Goal: Information Seeking & Learning: Learn about a topic

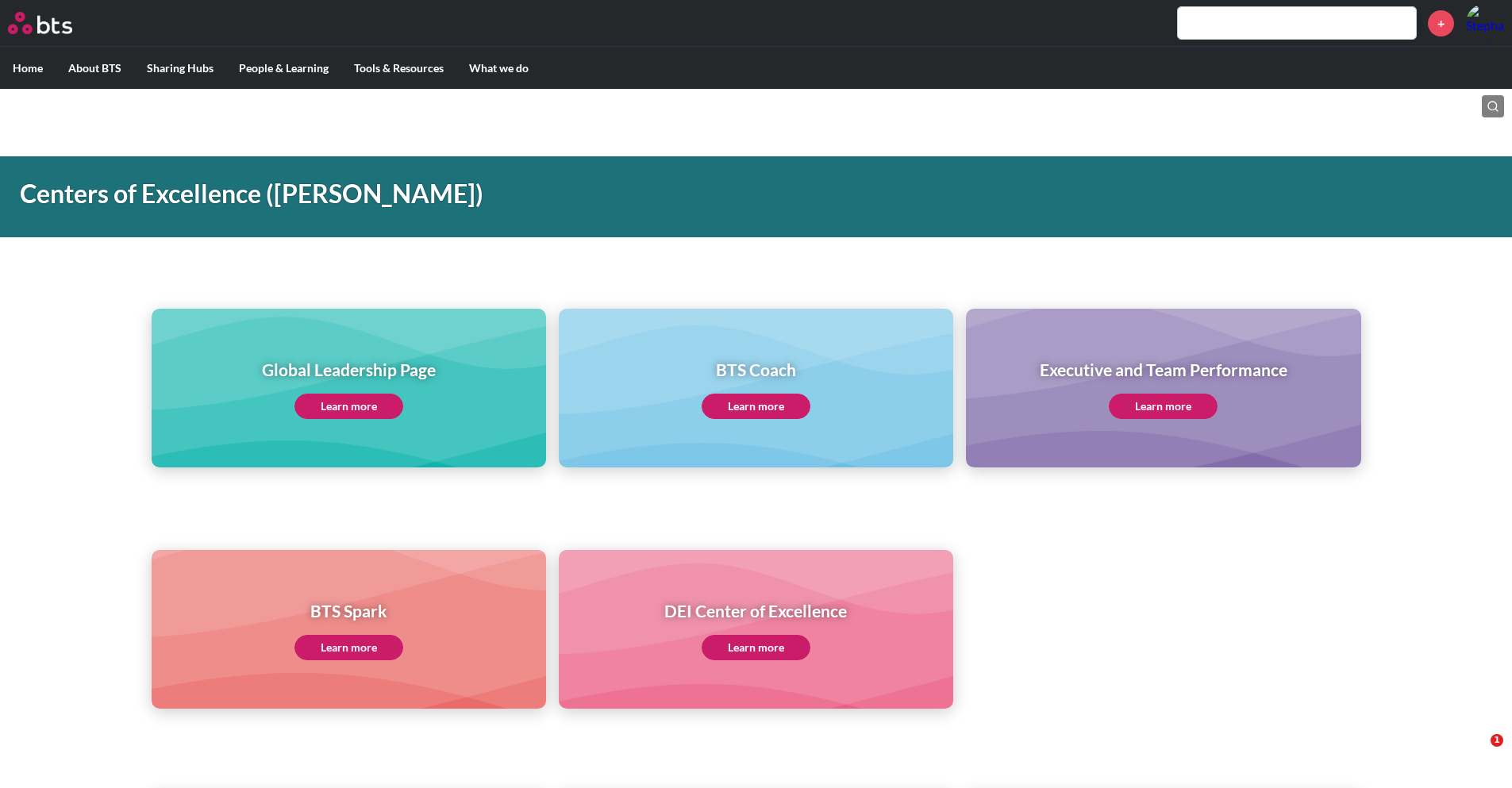
click at [58, 23] on img at bounding box center [40, 22] width 64 height 22
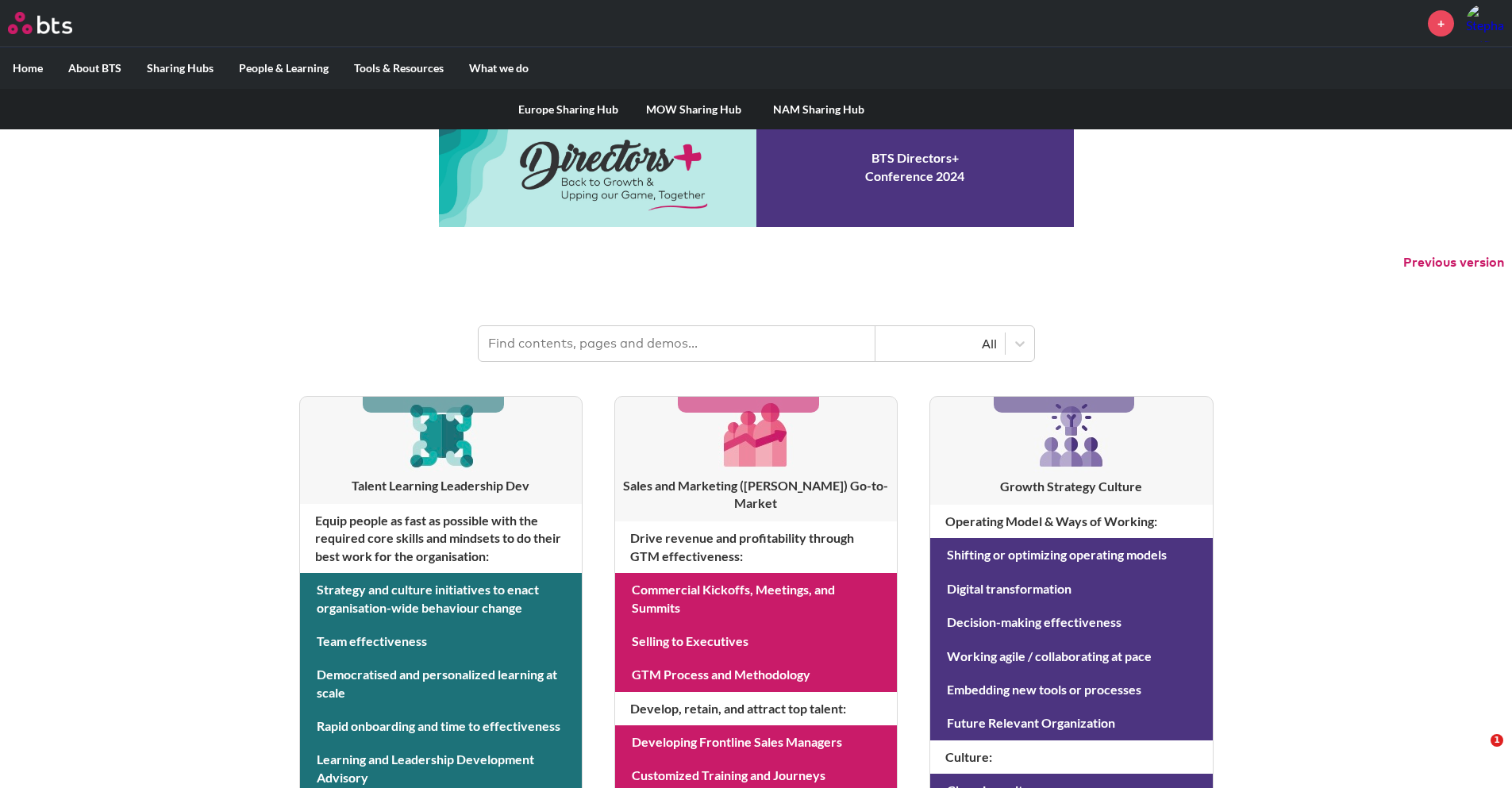
click at [773, 107] on link "NAM Sharing Hub" at bounding box center [818, 110] width 125 height 42
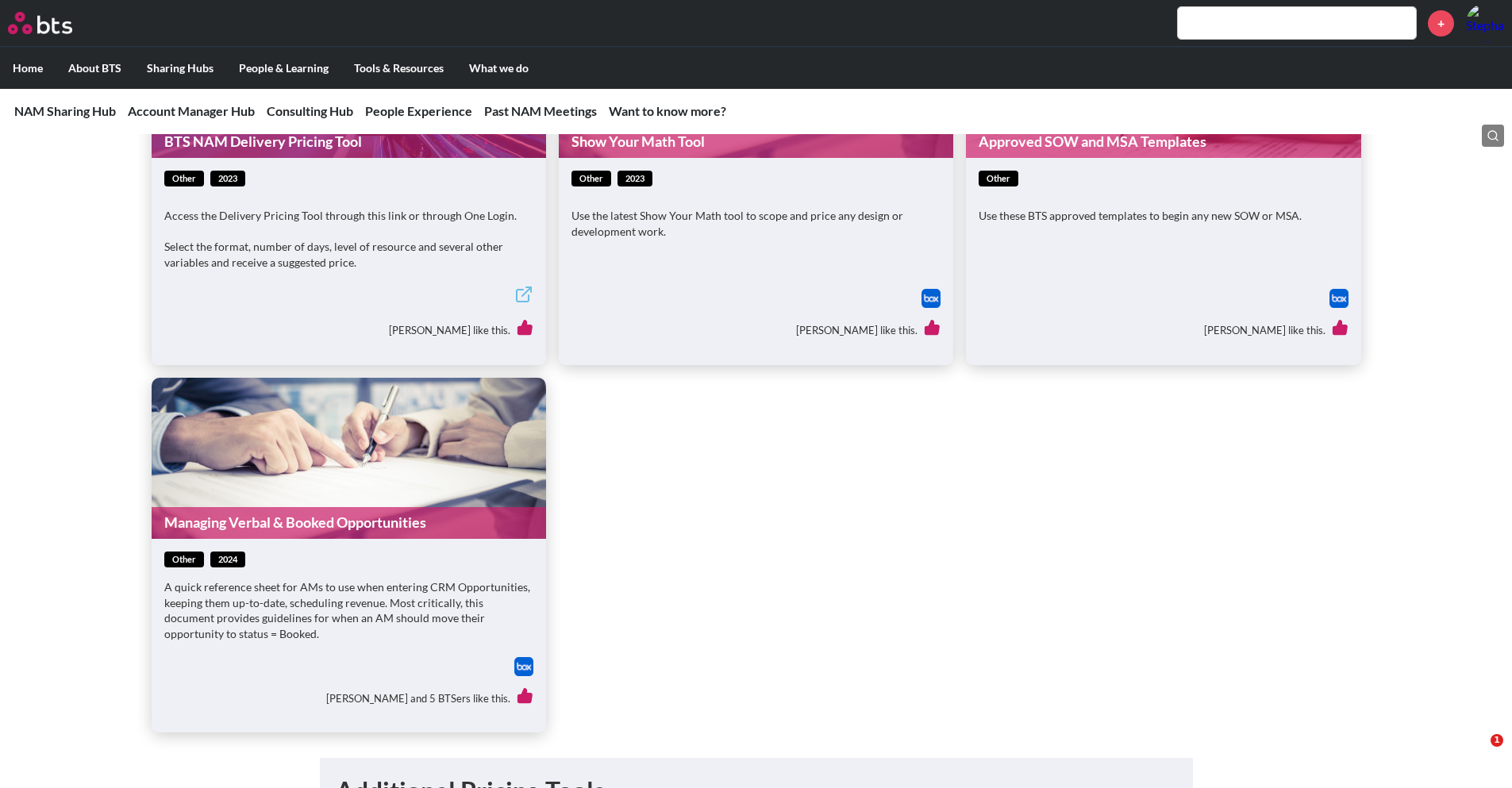
scroll to position [1032, 0]
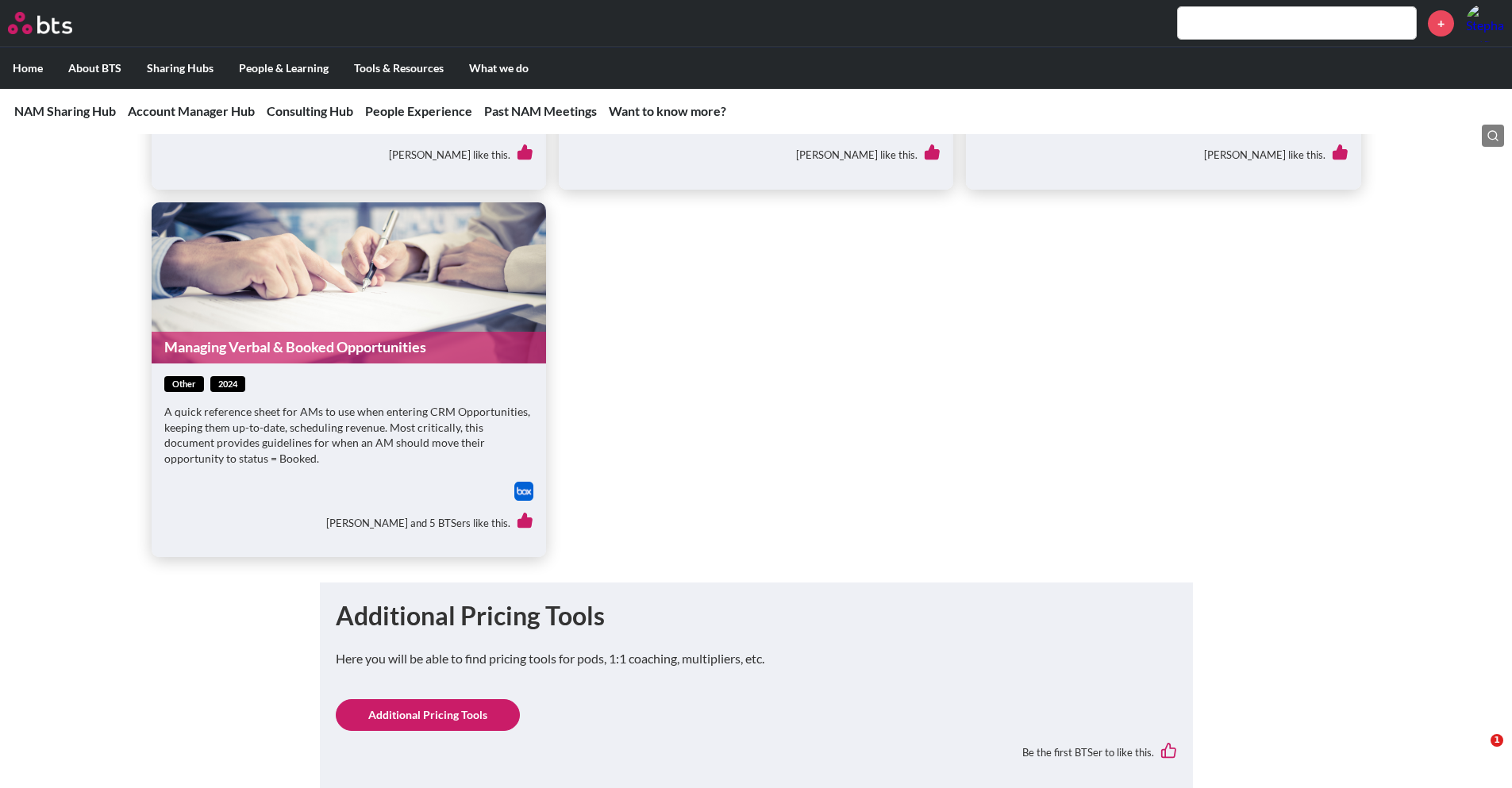
click at [6, 69] on label "Home" at bounding box center [27, 68] width 55 height 42
click at [0, 0] on input "Home" at bounding box center [0, 0] width 0 height 0
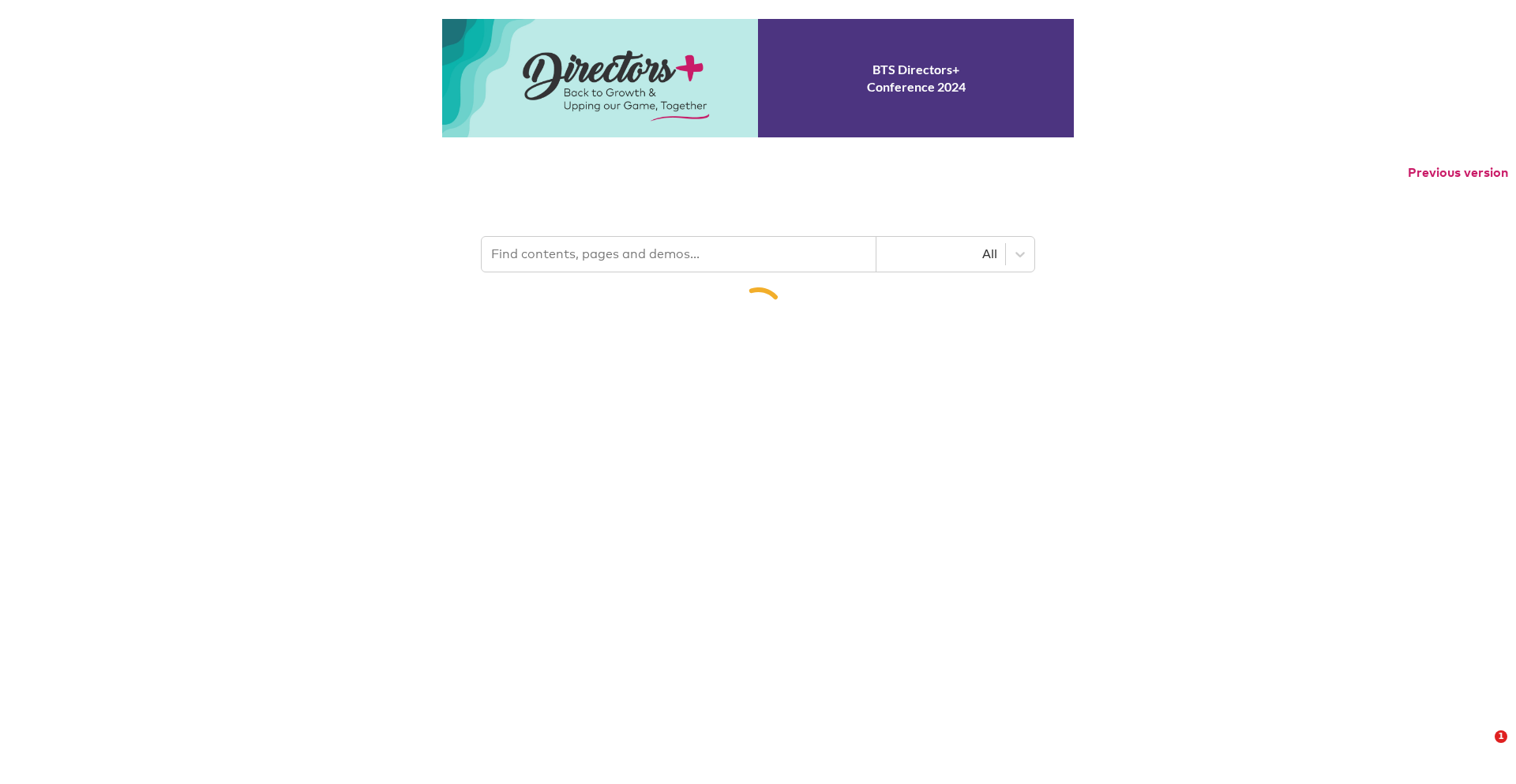
click at [618, 248] on input "text" at bounding box center [679, 254] width 395 height 35
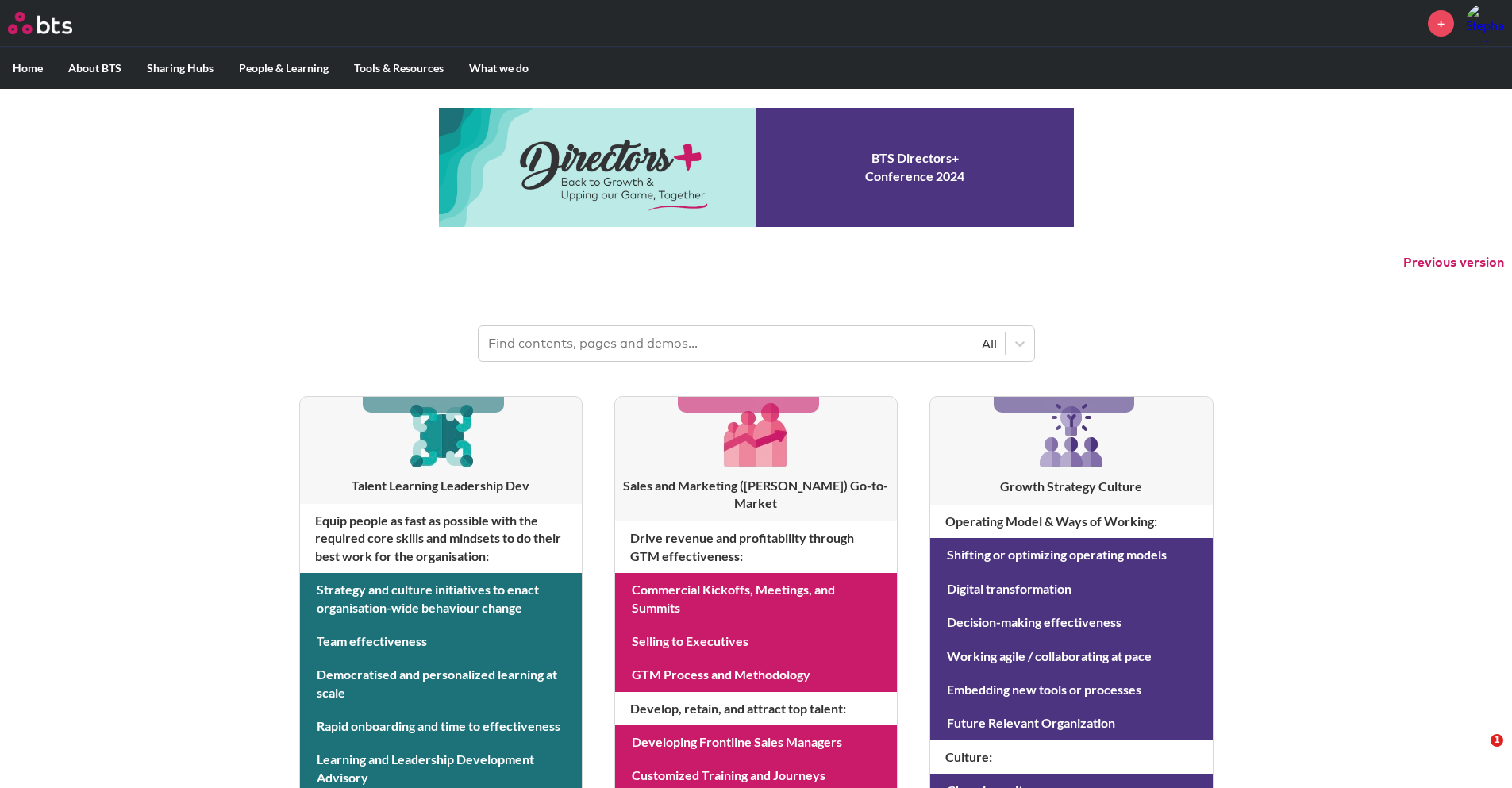
click at [591, 351] on input "text" at bounding box center [676, 344] width 397 height 35
type input "learning week"
